Goal: Task Accomplishment & Management: Manage account settings

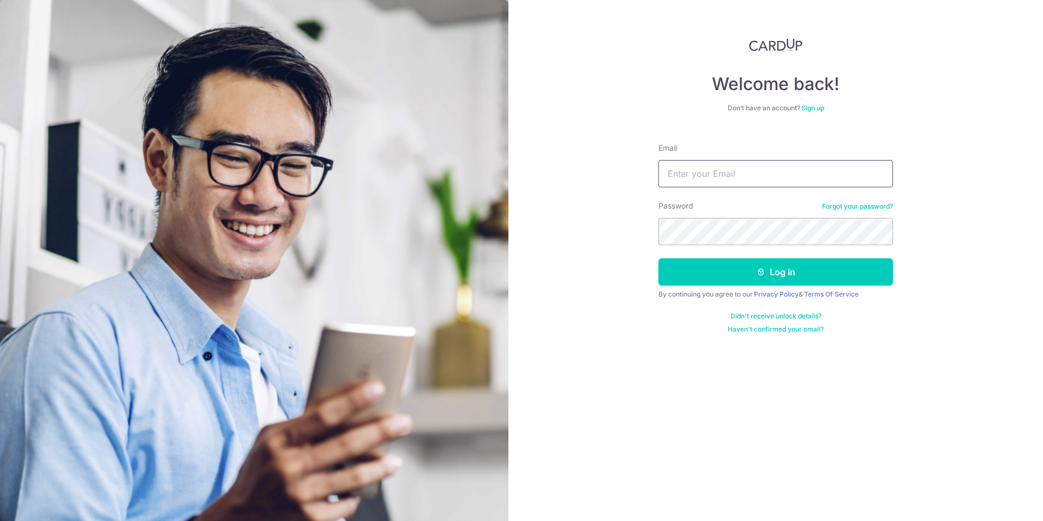
click at [677, 171] on input "Email" at bounding box center [776, 173] width 235 height 27
type input "[EMAIL_ADDRESS][PERSON_NAME][DOMAIN_NAME]"
click at [659, 258] on button "Log in" at bounding box center [776, 271] width 235 height 27
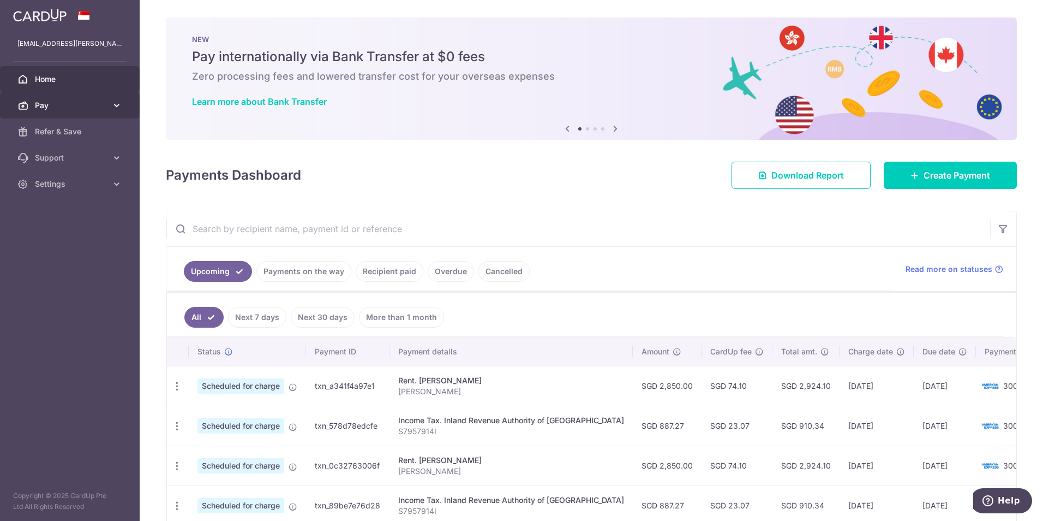
click at [95, 105] on span "Pay" at bounding box center [71, 105] width 72 height 11
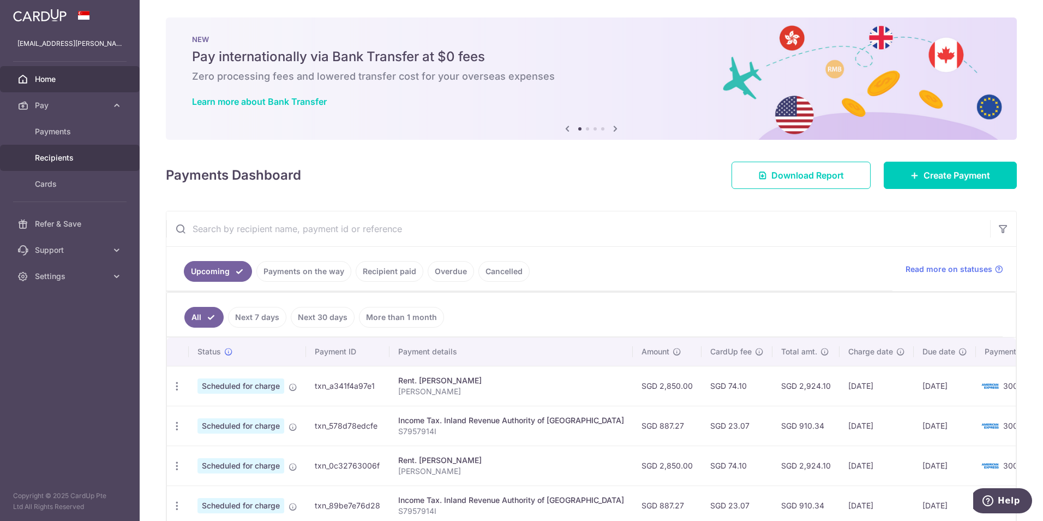
click at [79, 158] on span "Recipients" at bounding box center [71, 157] width 72 height 11
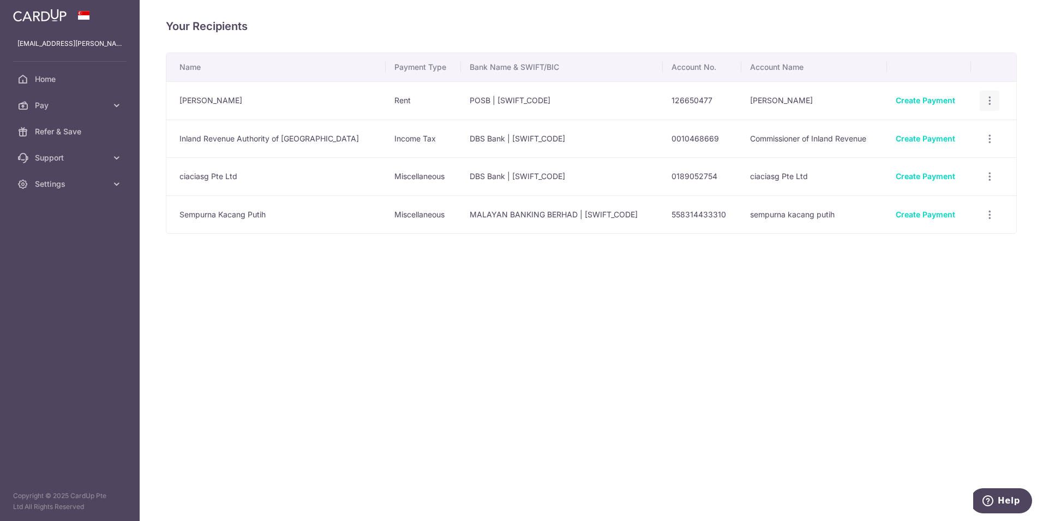
click at [988, 103] on icon "button" at bounding box center [989, 100] width 11 height 11
click at [962, 134] on span "View/Edit" at bounding box center [953, 130] width 74 height 13
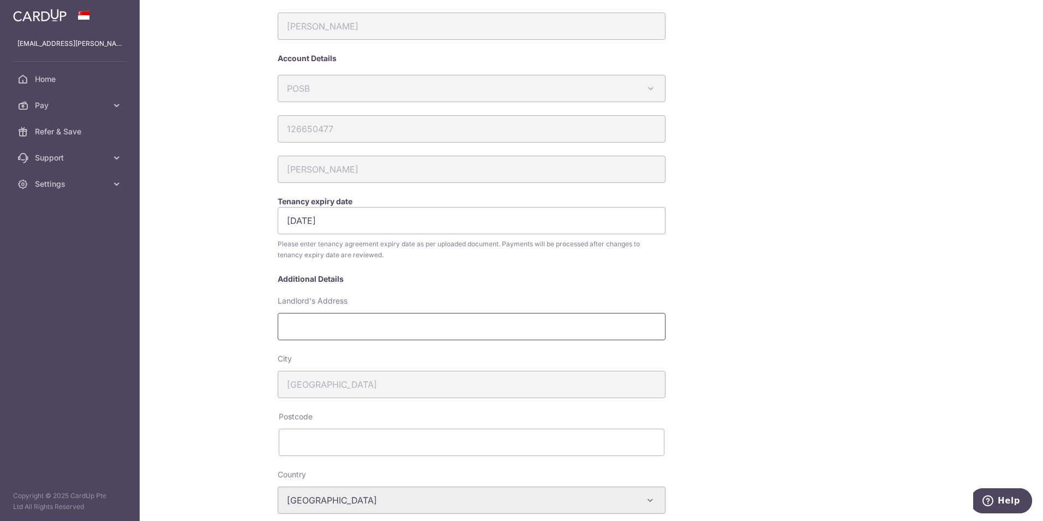
scroll to position [55, 0]
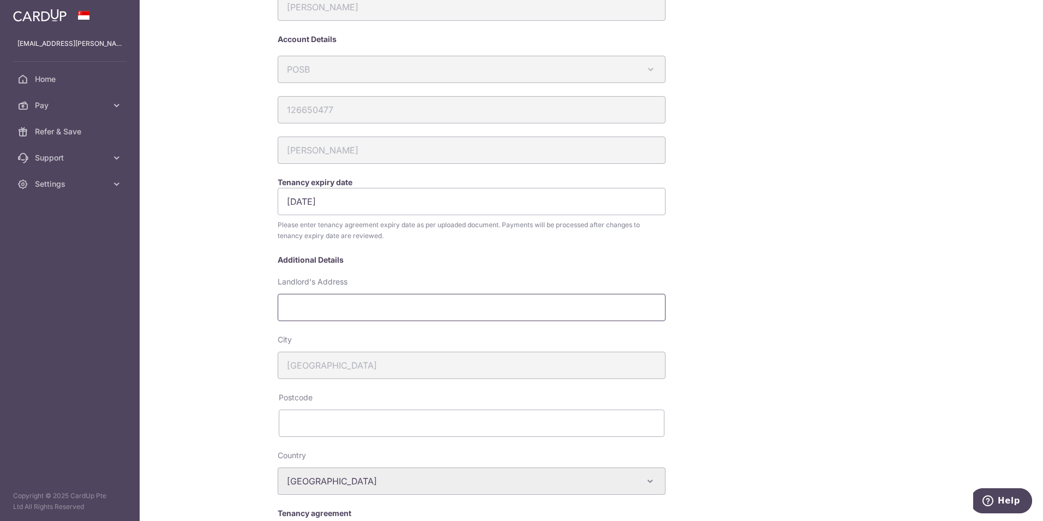
click at [597, 319] on input "Landlord's Address" at bounding box center [472, 307] width 388 height 27
drag, startPoint x: 599, startPoint y: 312, endPoint x: 610, endPoint y: 303, distance: 14.0
click at [600, 309] on input "Landlord's Address" at bounding box center [472, 307] width 388 height 27
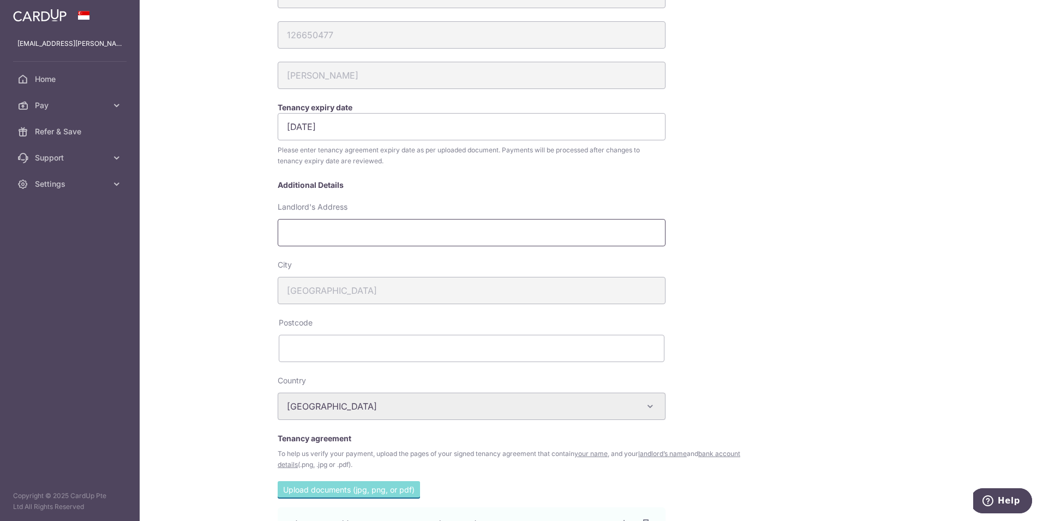
scroll to position [273, 0]
